Goal: Information Seeking & Learning: Compare options

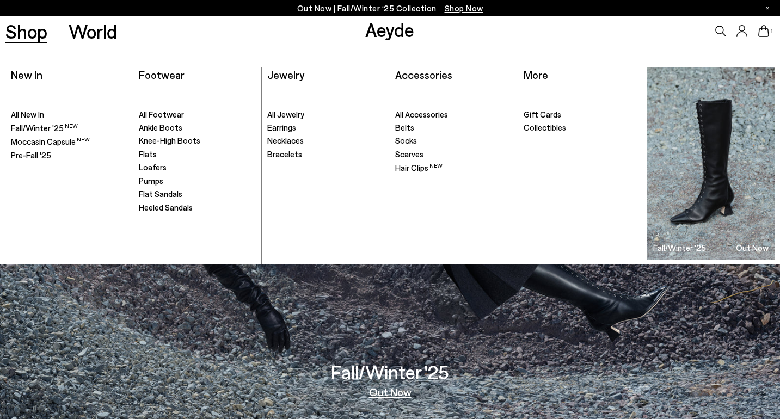
scroll to position [447, 0]
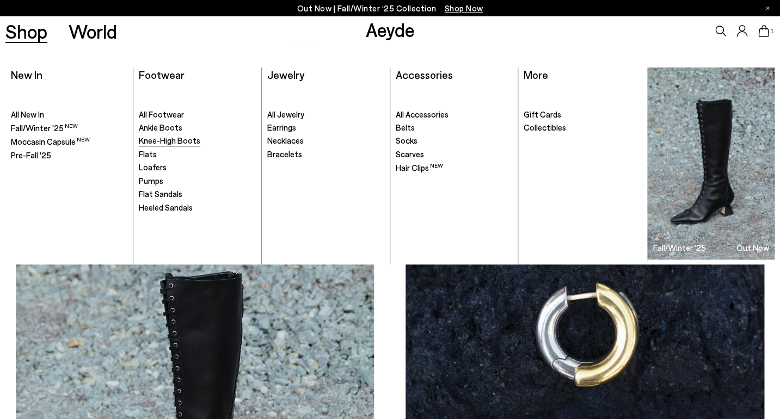
click at [161, 143] on span "Knee-High Boots" at bounding box center [169, 140] width 61 height 10
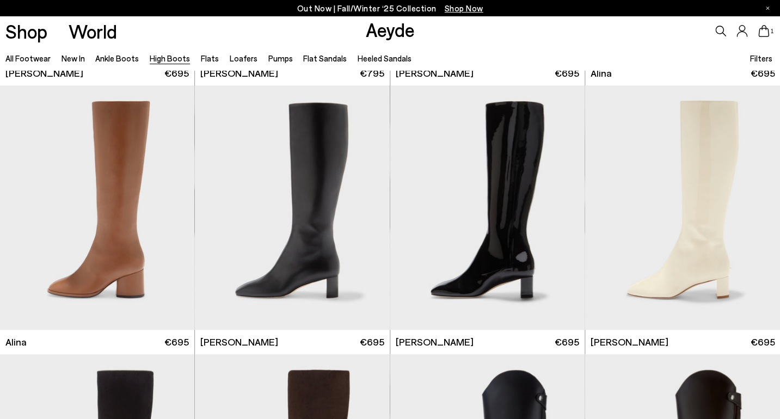
scroll to position [1390, 0]
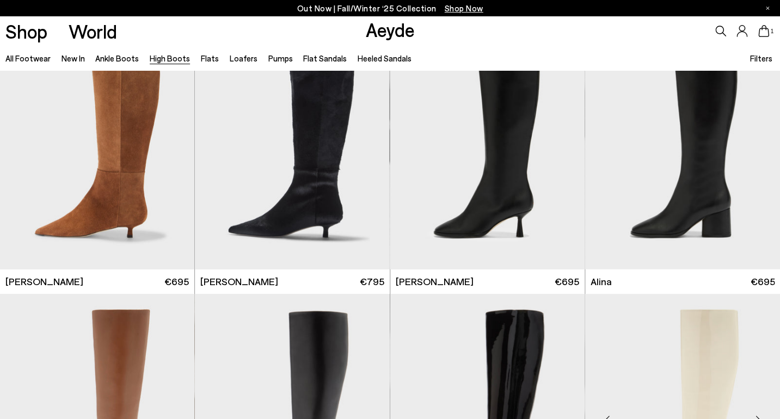
click at [705, 342] on img "1 / 6" at bounding box center [682, 416] width 195 height 244
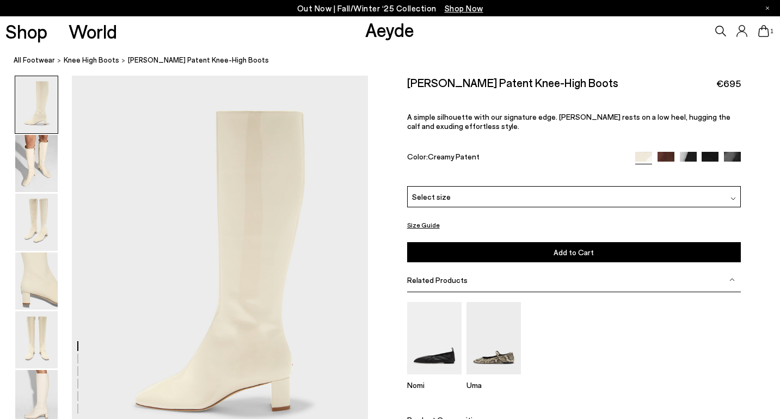
scroll to position [97, 0]
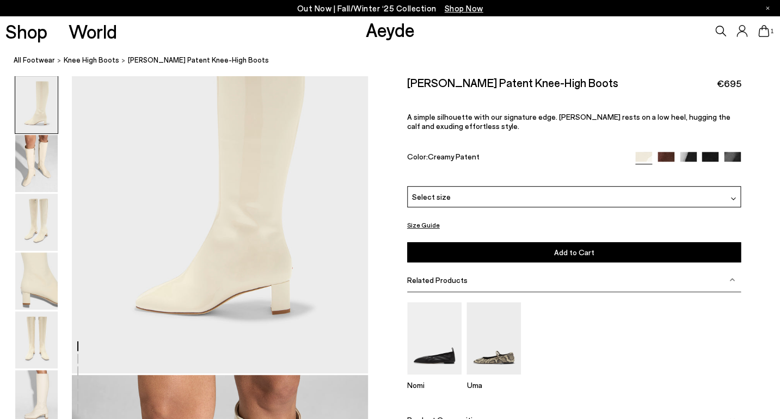
click at [617, 192] on div "Select size" at bounding box center [574, 196] width 334 height 21
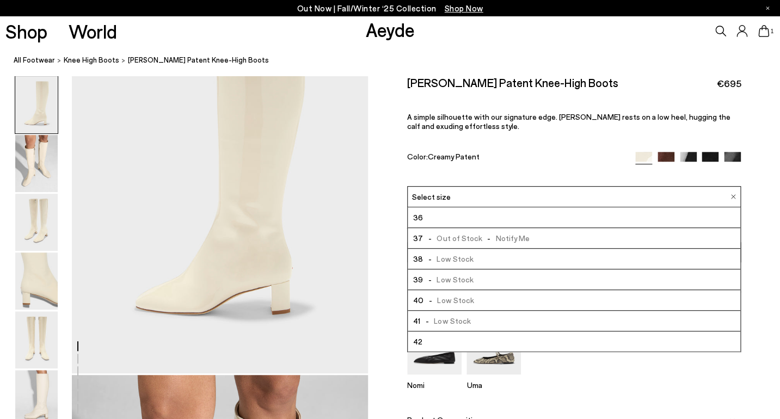
click at [480, 301] on li "40 - Low Stock" at bounding box center [574, 300] width 333 height 21
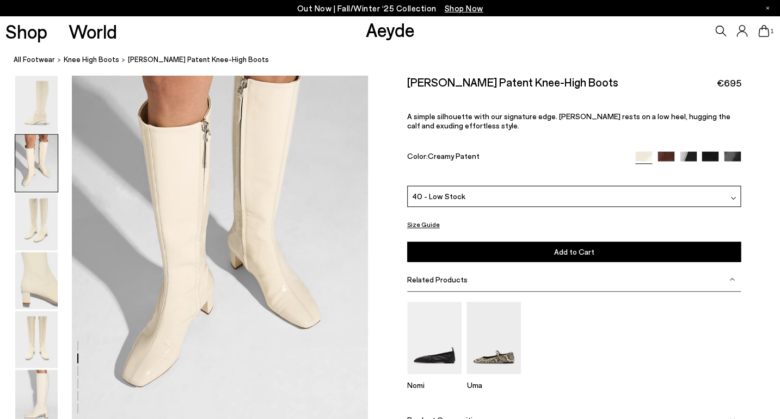
scroll to position [492, 0]
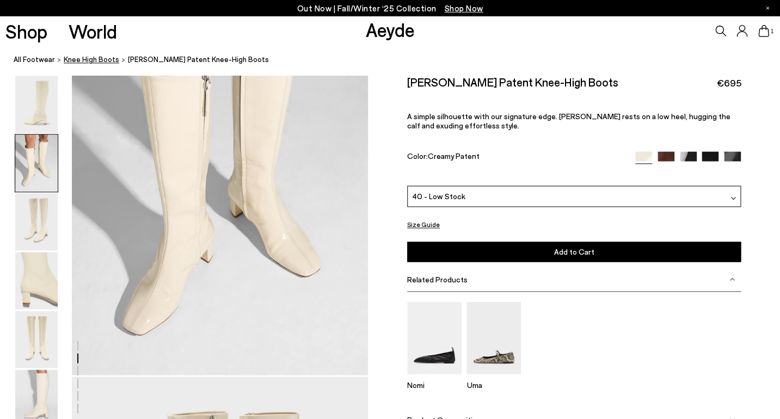
click at [102, 60] on span "knee high boots" at bounding box center [92, 60] width 56 height 9
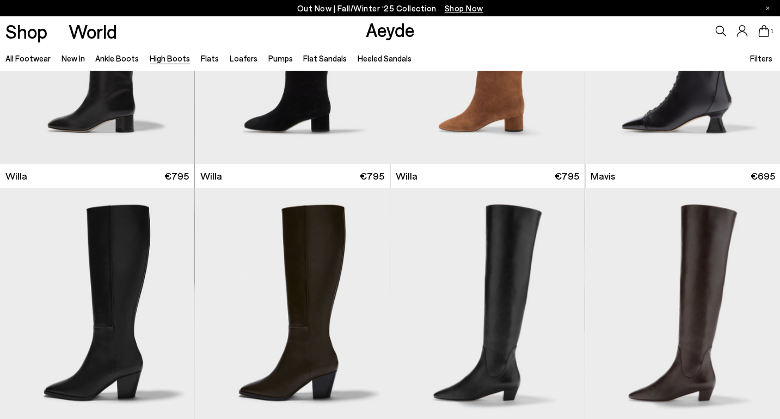
scroll to position [477, 0]
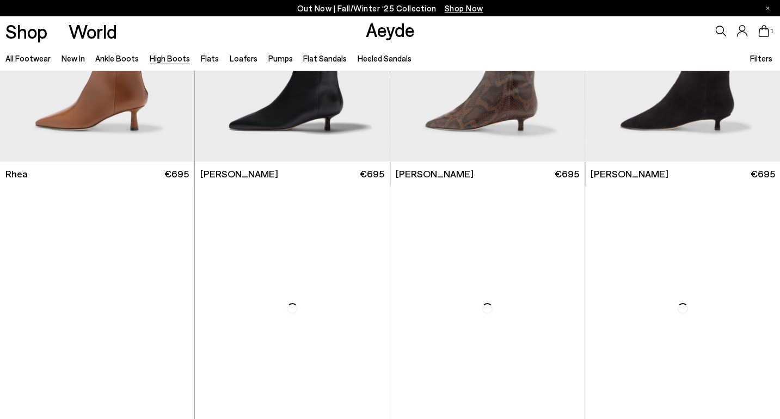
scroll to position [1131, 0]
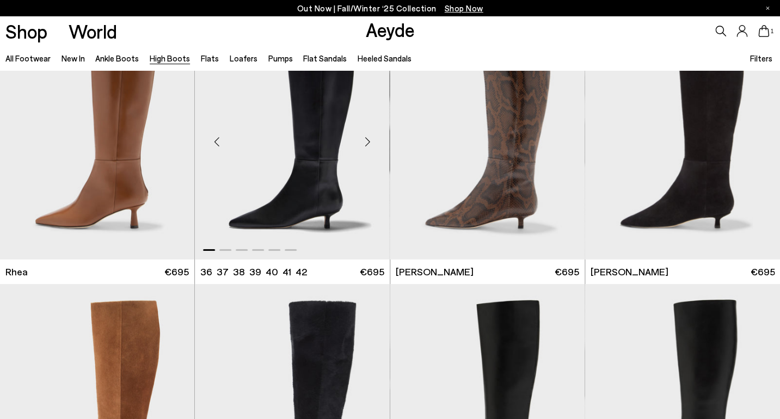
click at [371, 143] on div "Next slide" at bounding box center [368, 142] width 33 height 33
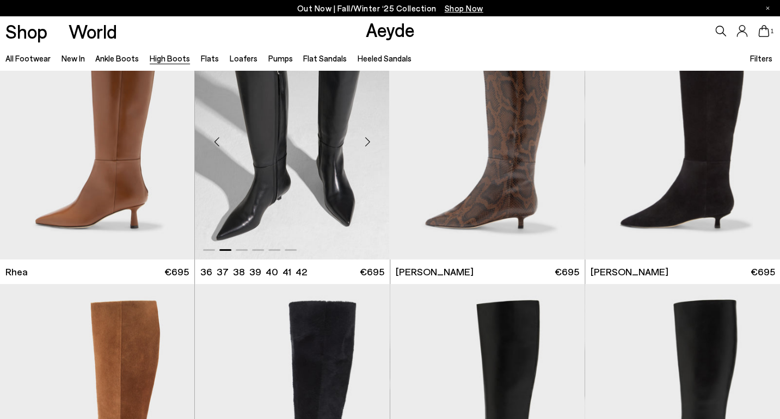
click at [371, 143] on div "Next slide" at bounding box center [368, 142] width 33 height 33
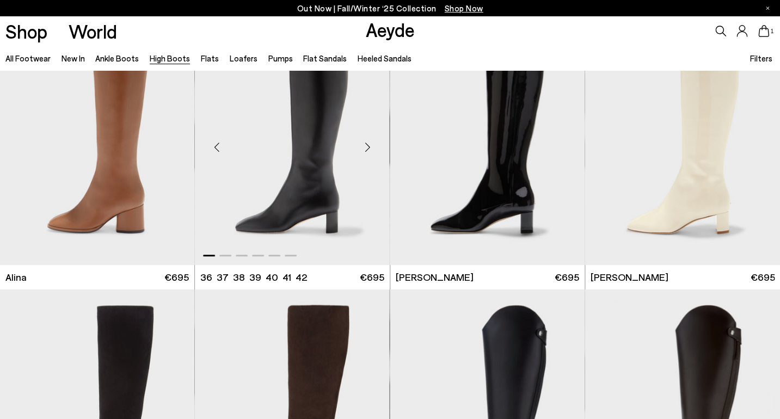
scroll to position [1667, 0]
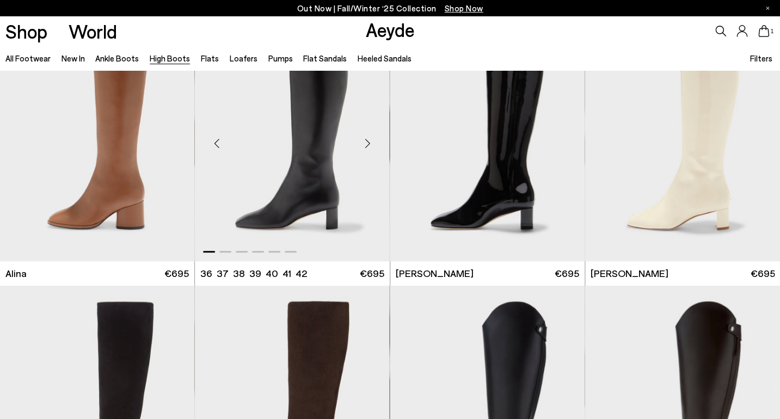
click at [363, 147] on div "Next slide" at bounding box center [368, 143] width 33 height 33
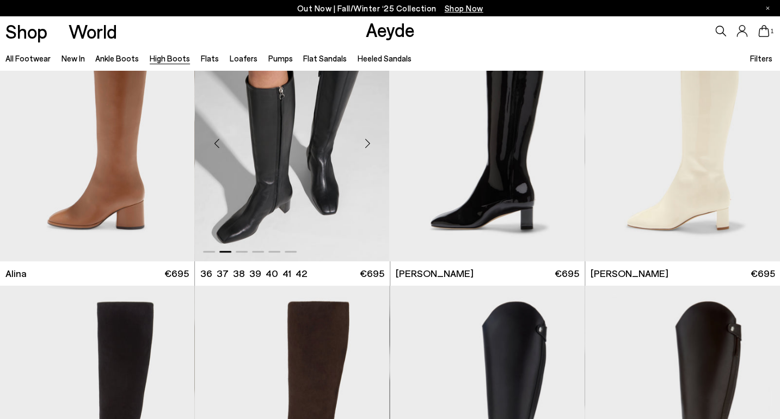
click at [363, 147] on div "Next slide" at bounding box center [368, 143] width 33 height 33
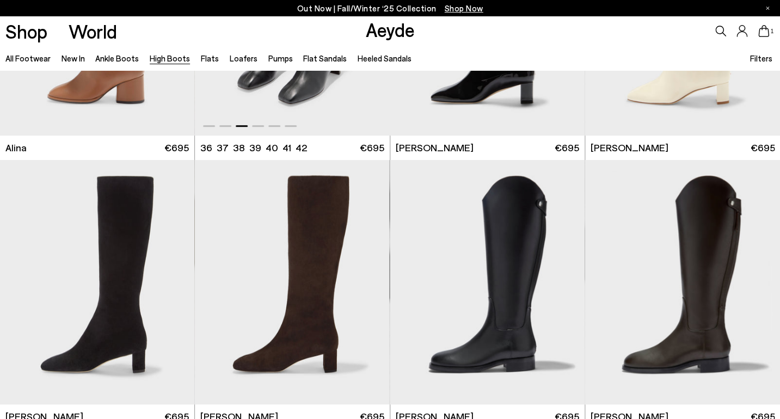
scroll to position [1839, 0]
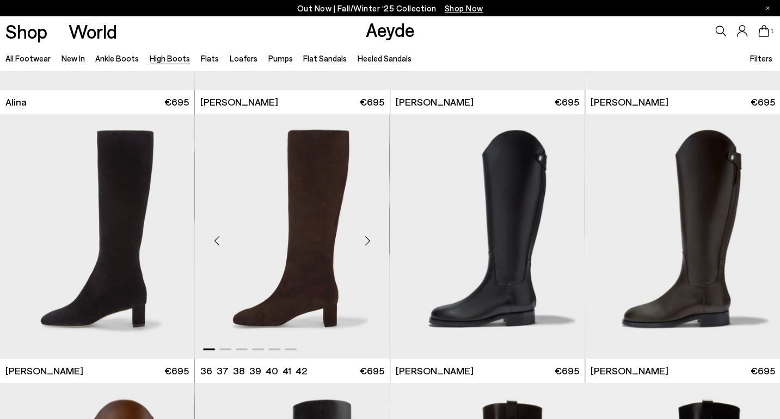
click at [368, 244] on div "Next slide" at bounding box center [368, 240] width 33 height 33
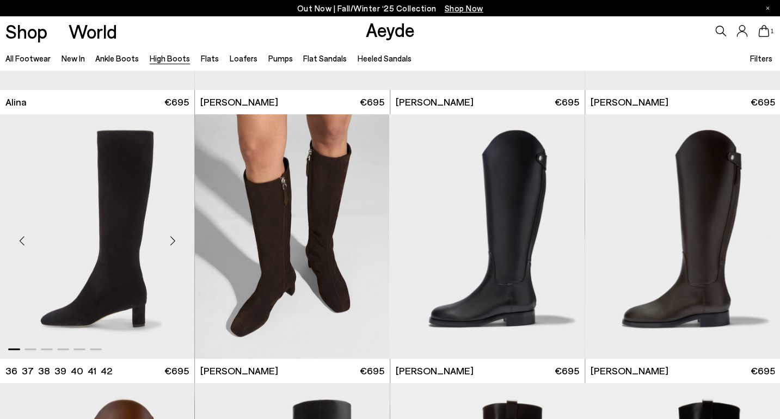
click at [172, 244] on div "Next slide" at bounding box center [172, 240] width 33 height 33
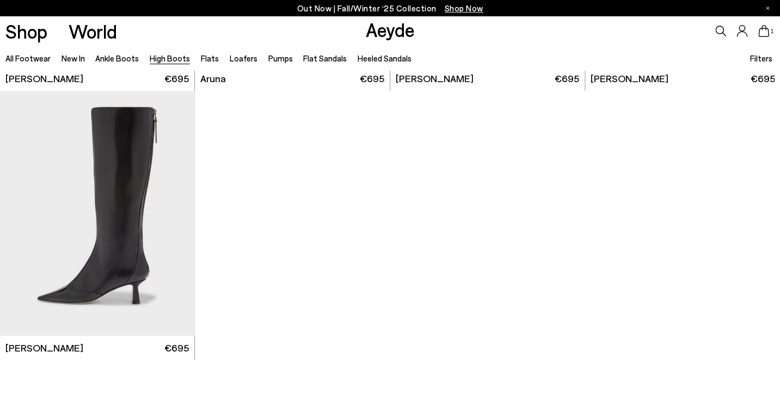
scroll to position [2656, 0]
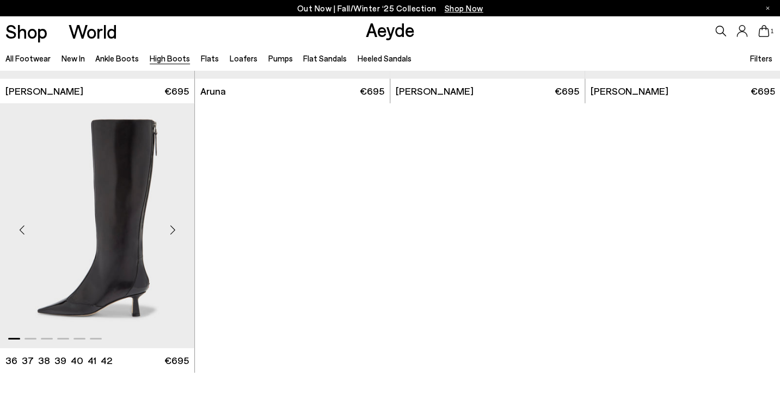
click at [172, 226] on div "Next slide" at bounding box center [172, 230] width 33 height 33
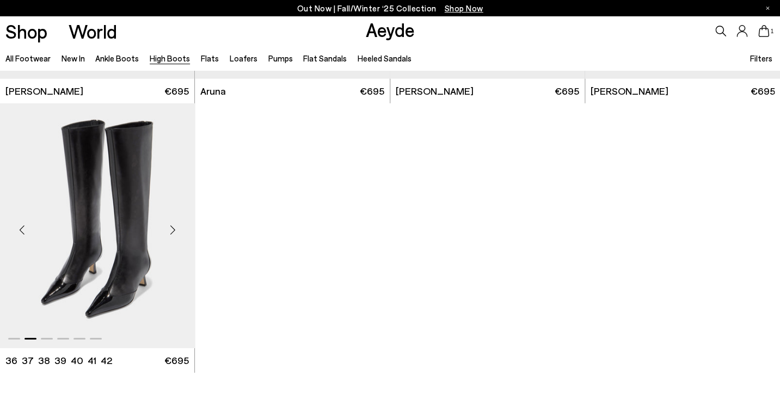
click at [172, 226] on div "Next slide" at bounding box center [172, 230] width 33 height 33
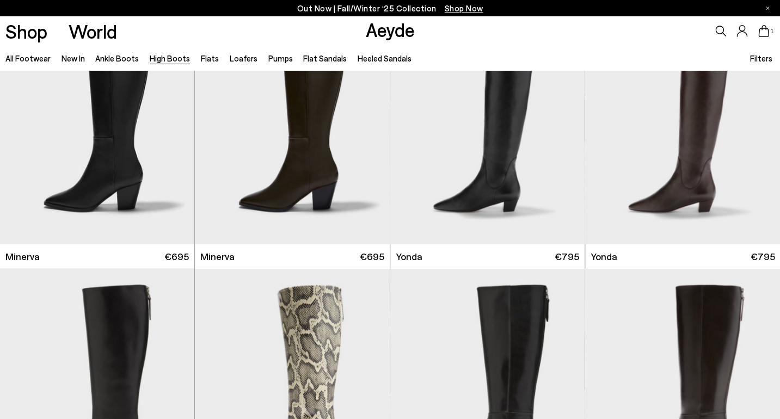
scroll to position [601, 0]
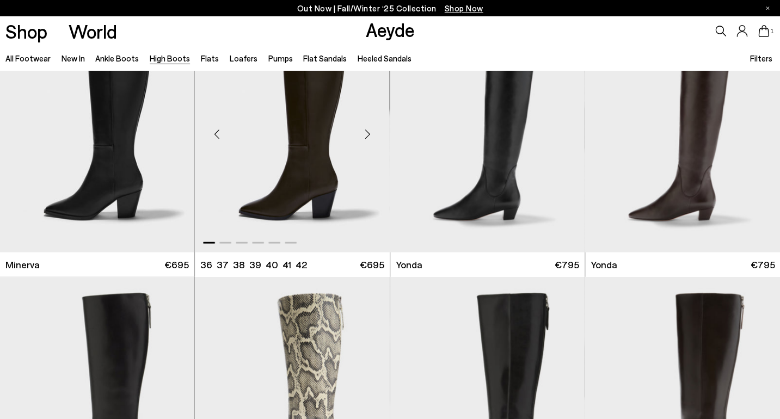
click at [360, 131] on div "Next slide" at bounding box center [368, 134] width 33 height 33
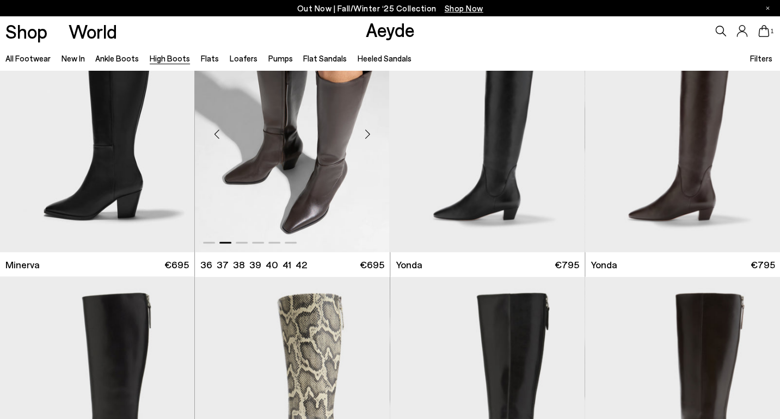
click at [360, 131] on div "Next slide" at bounding box center [368, 134] width 33 height 33
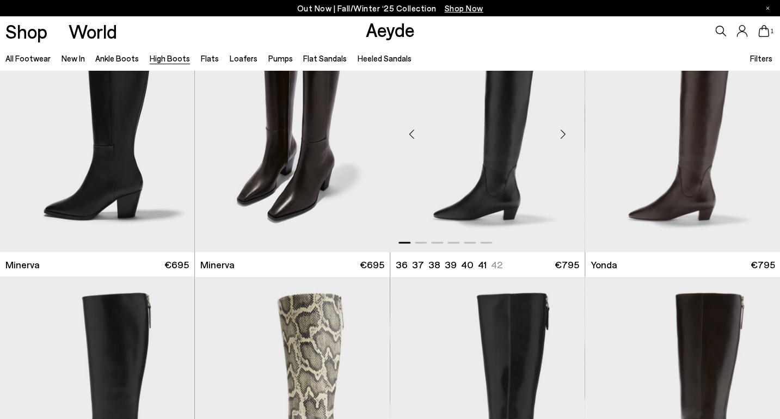
click at [569, 132] on div "Next slide" at bounding box center [562, 134] width 33 height 33
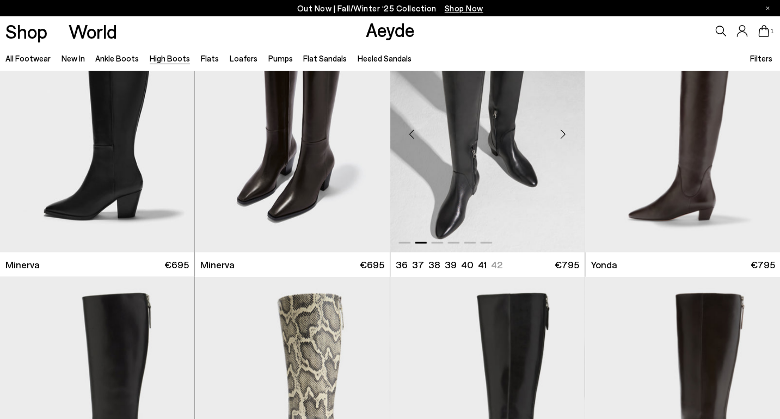
click at [566, 132] on div "Next slide" at bounding box center [562, 134] width 33 height 33
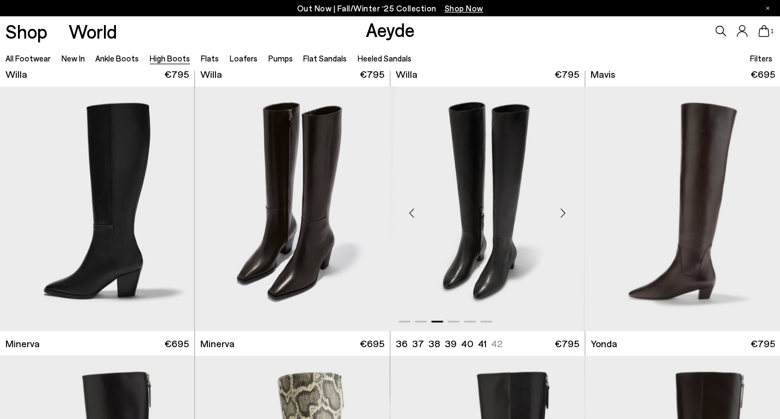
scroll to position [523, 0]
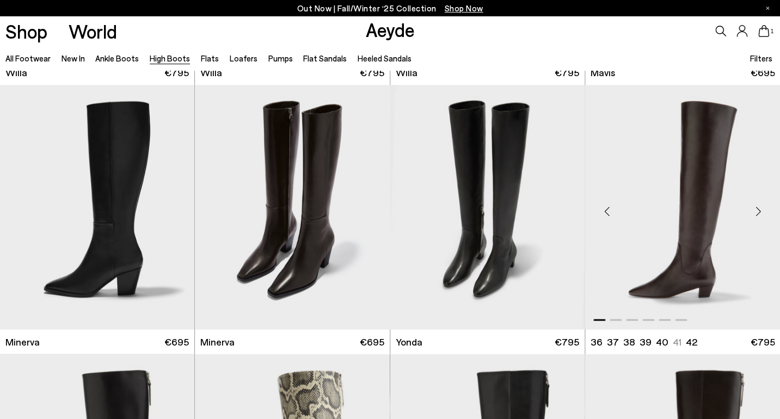
click at [691, 143] on img "1 / 6" at bounding box center [682, 207] width 195 height 244
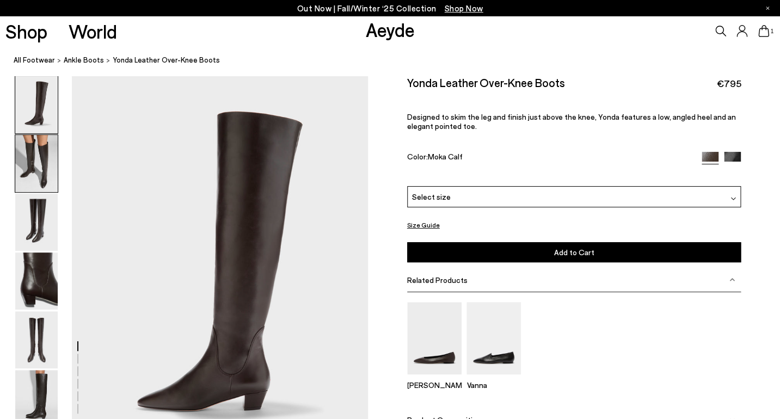
click at [38, 165] on img at bounding box center [36, 163] width 42 height 57
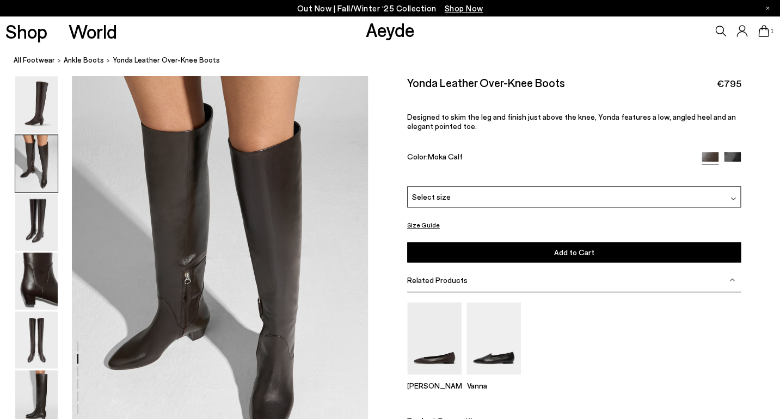
scroll to position [397, 0]
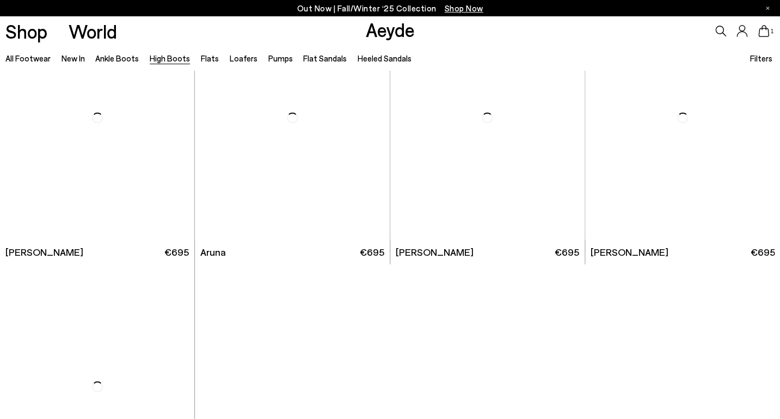
scroll to position [2496, 0]
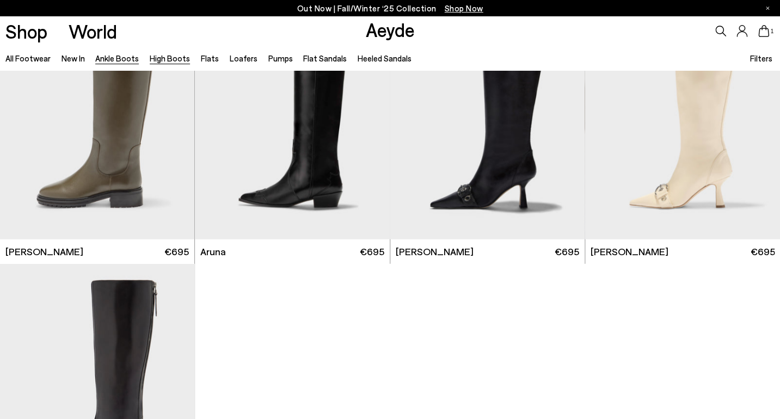
click at [109, 60] on link "Ankle Boots" at bounding box center [117, 58] width 44 height 10
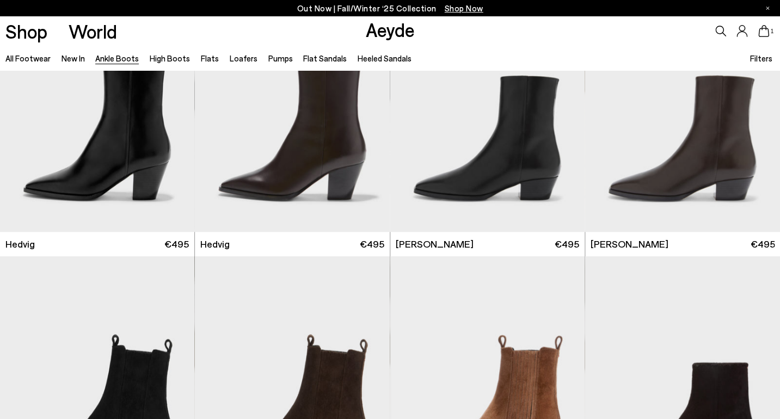
scroll to position [362, 0]
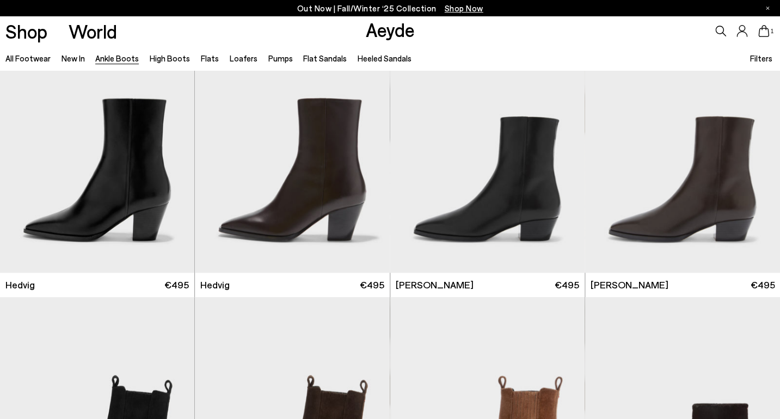
scroll to position [310, 0]
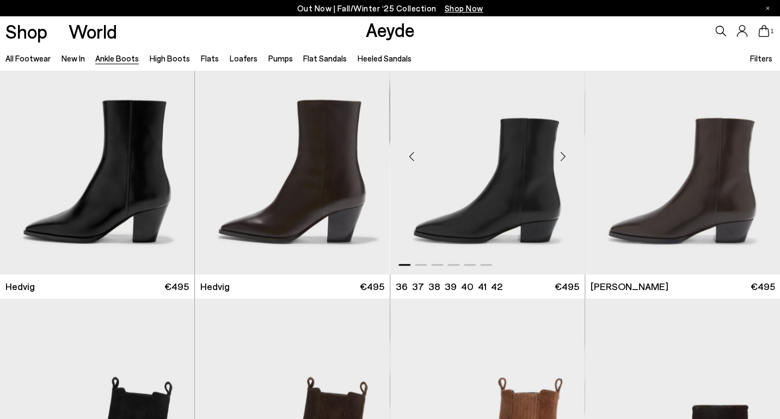
click at [562, 159] on div "Next slide" at bounding box center [562, 156] width 33 height 33
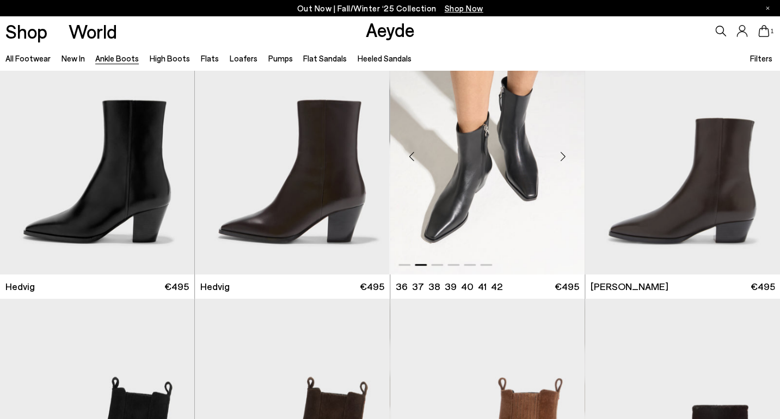
click at [562, 159] on div "Next slide" at bounding box center [562, 156] width 33 height 33
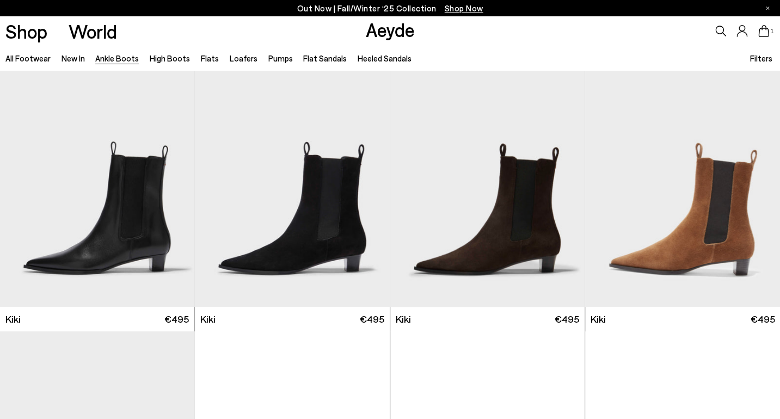
scroll to position [1347, 0]
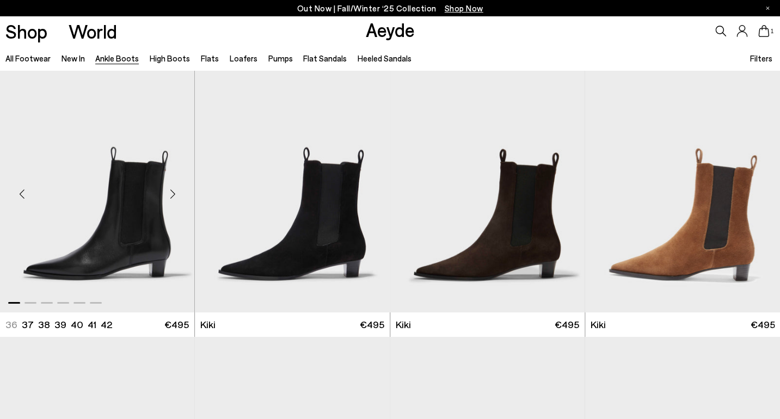
click at [179, 195] on div "Next slide" at bounding box center [172, 194] width 33 height 33
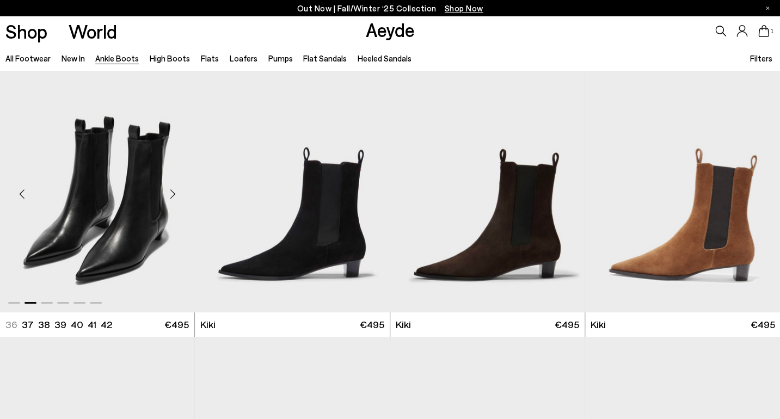
click at [179, 195] on div "Next slide" at bounding box center [172, 194] width 33 height 33
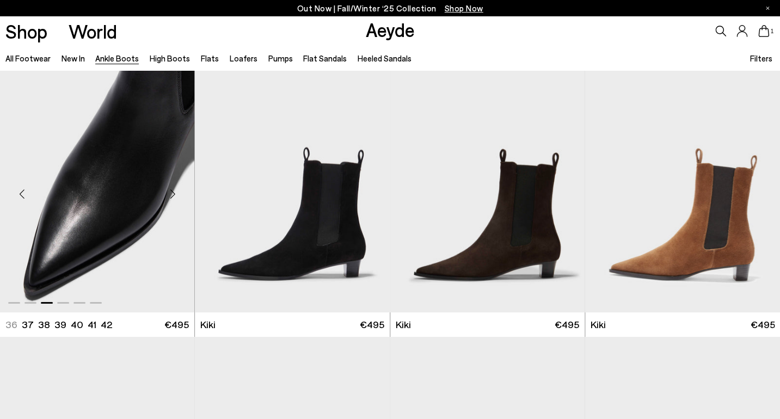
click at [179, 195] on div "Next slide" at bounding box center [172, 194] width 33 height 33
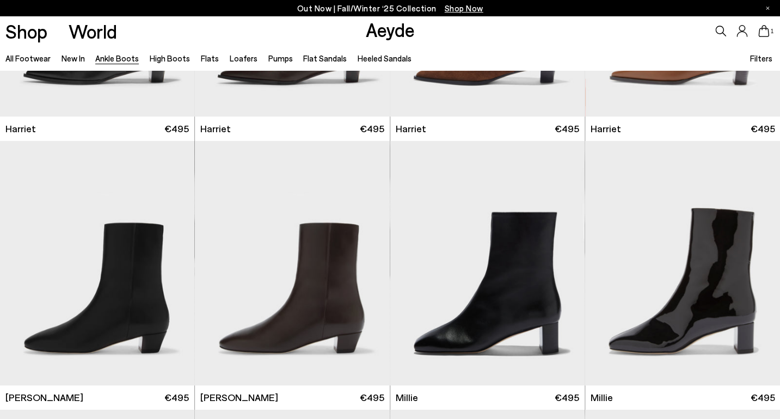
scroll to position [1814, 0]
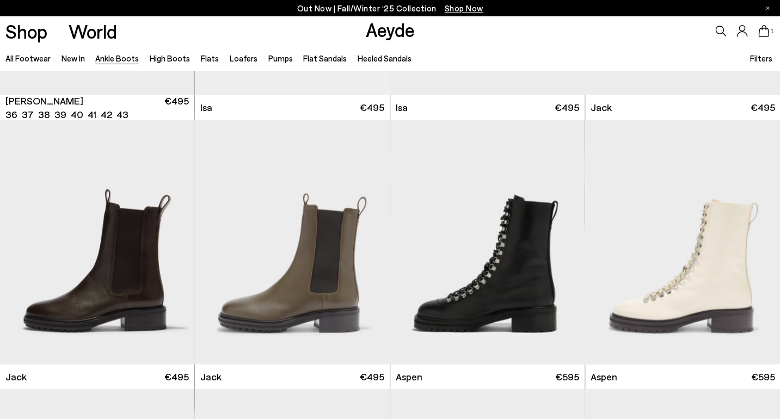
scroll to position [4035, 0]
